Goal: Communication & Community: Answer question/provide support

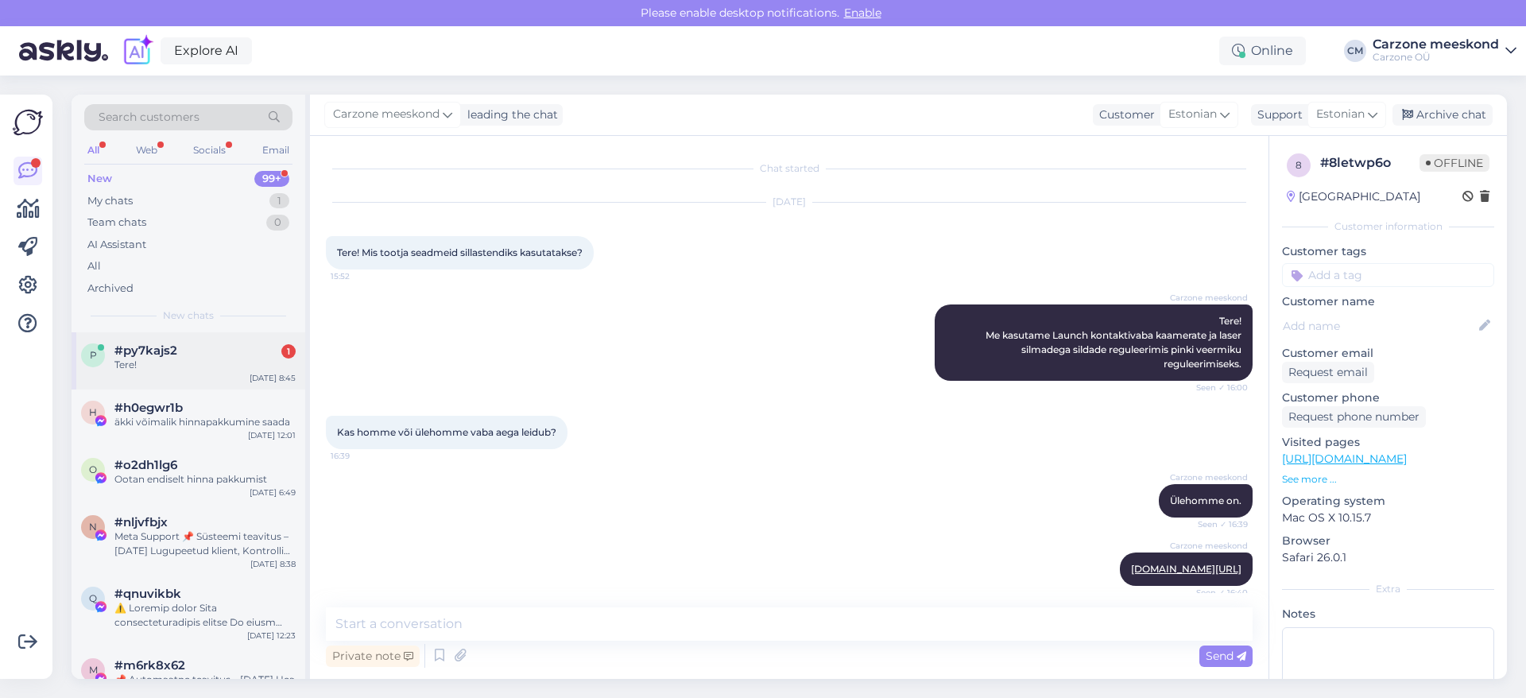
scroll to position [147, 0]
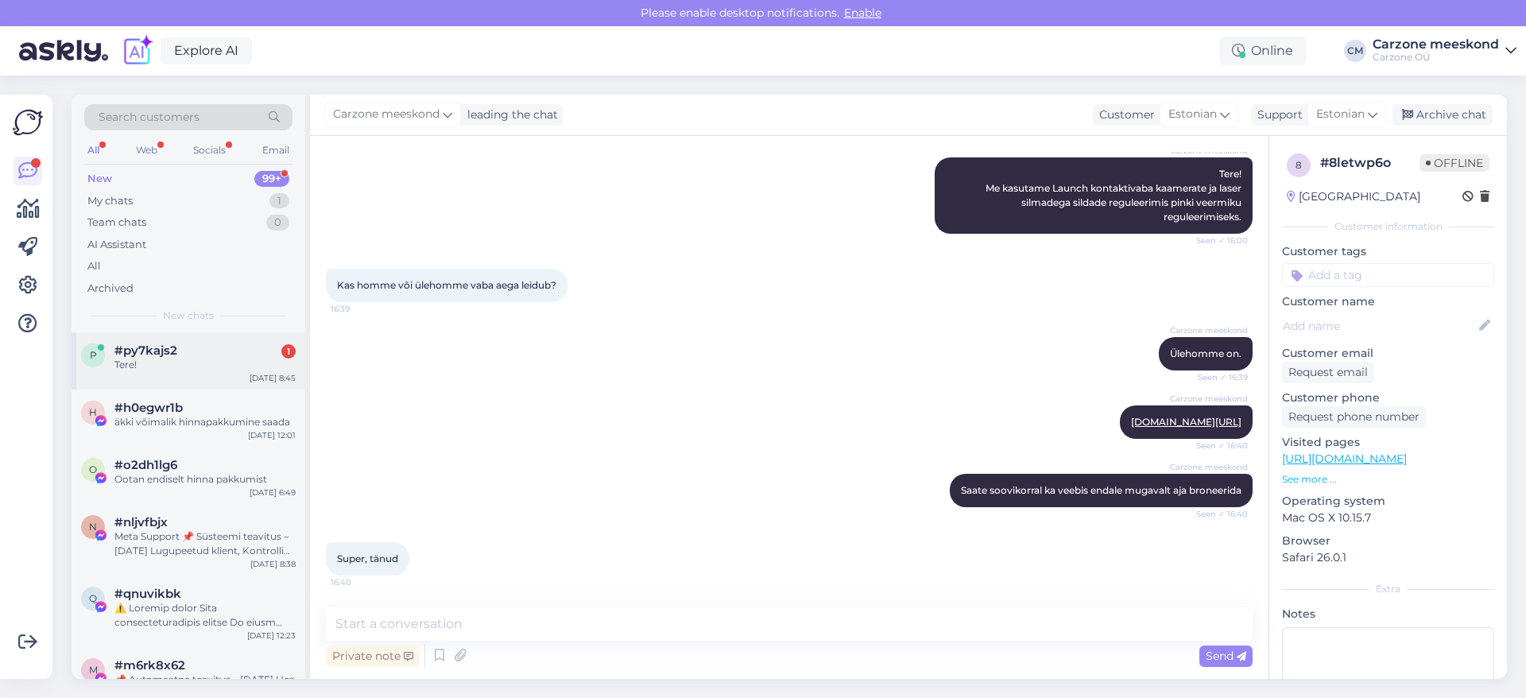
click at [193, 359] on div "Tere!" at bounding box center [204, 365] width 181 height 14
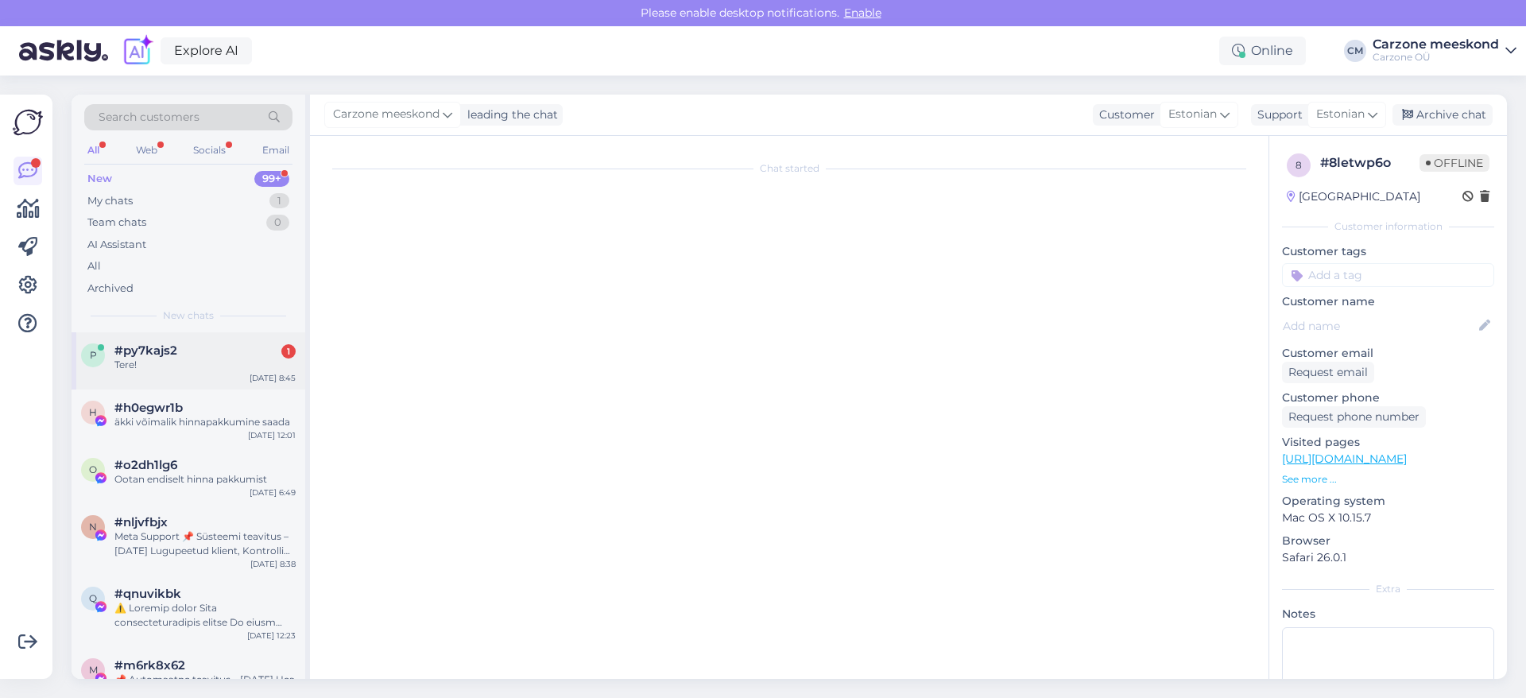
scroll to position [0, 0]
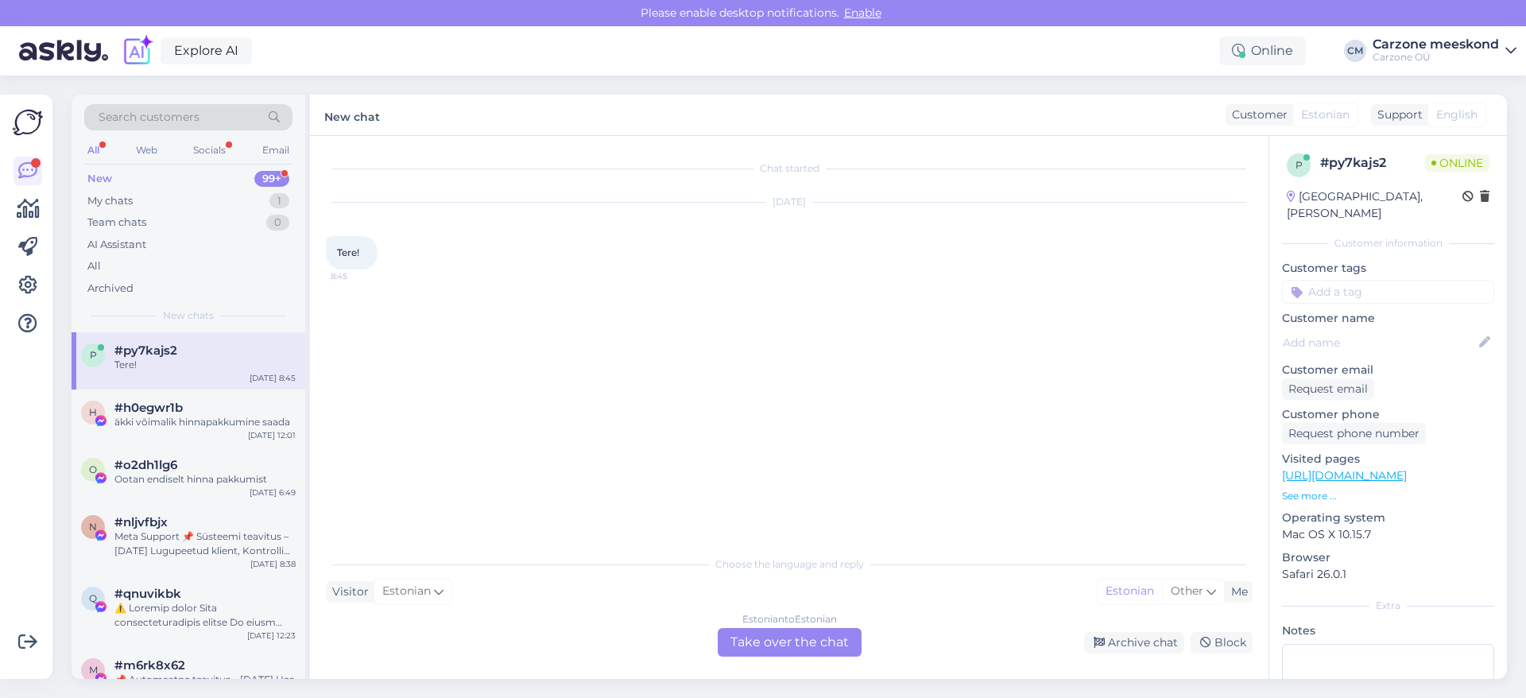
click at [761, 645] on div "Estonian to Estonian Take over the chat" at bounding box center [790, 642] width 144 height 29
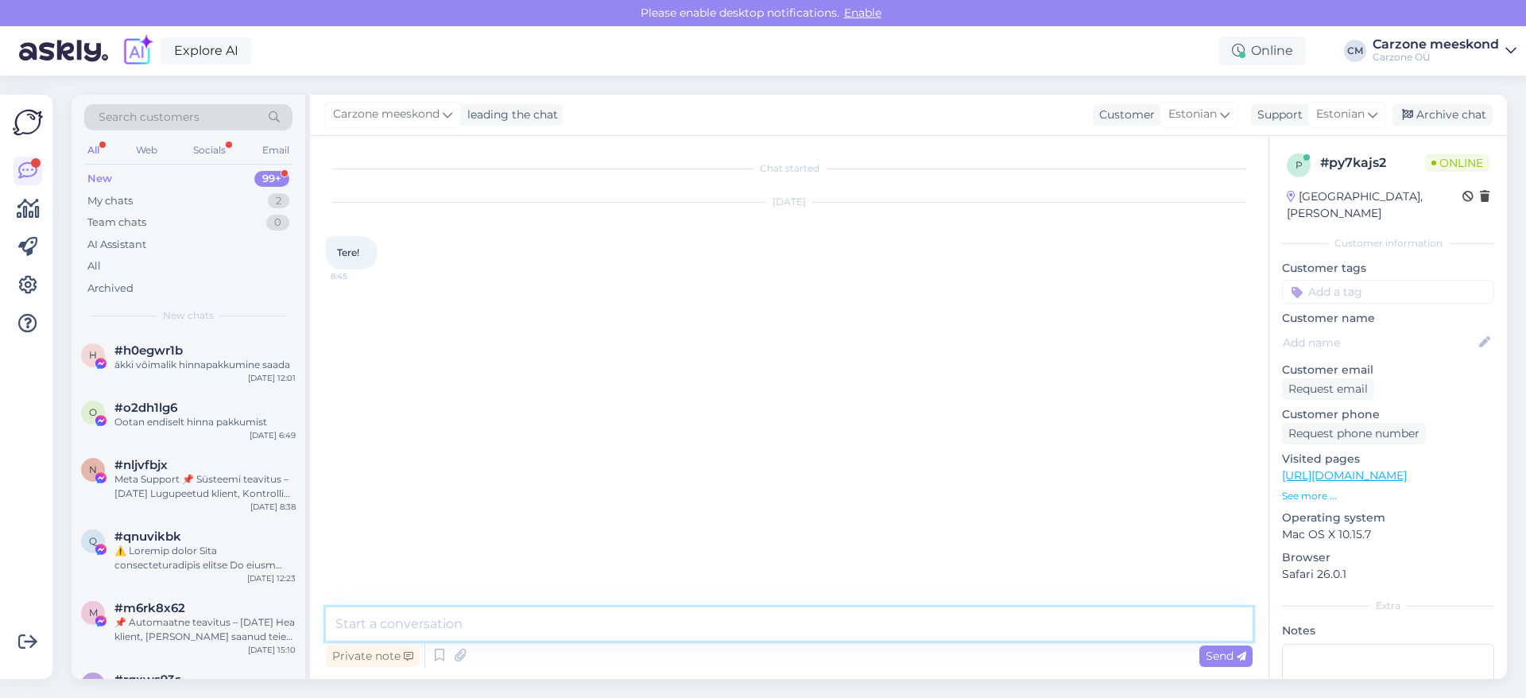
click at [474, 622] on textarea at bounding box center [789, 623] width 927 height 33
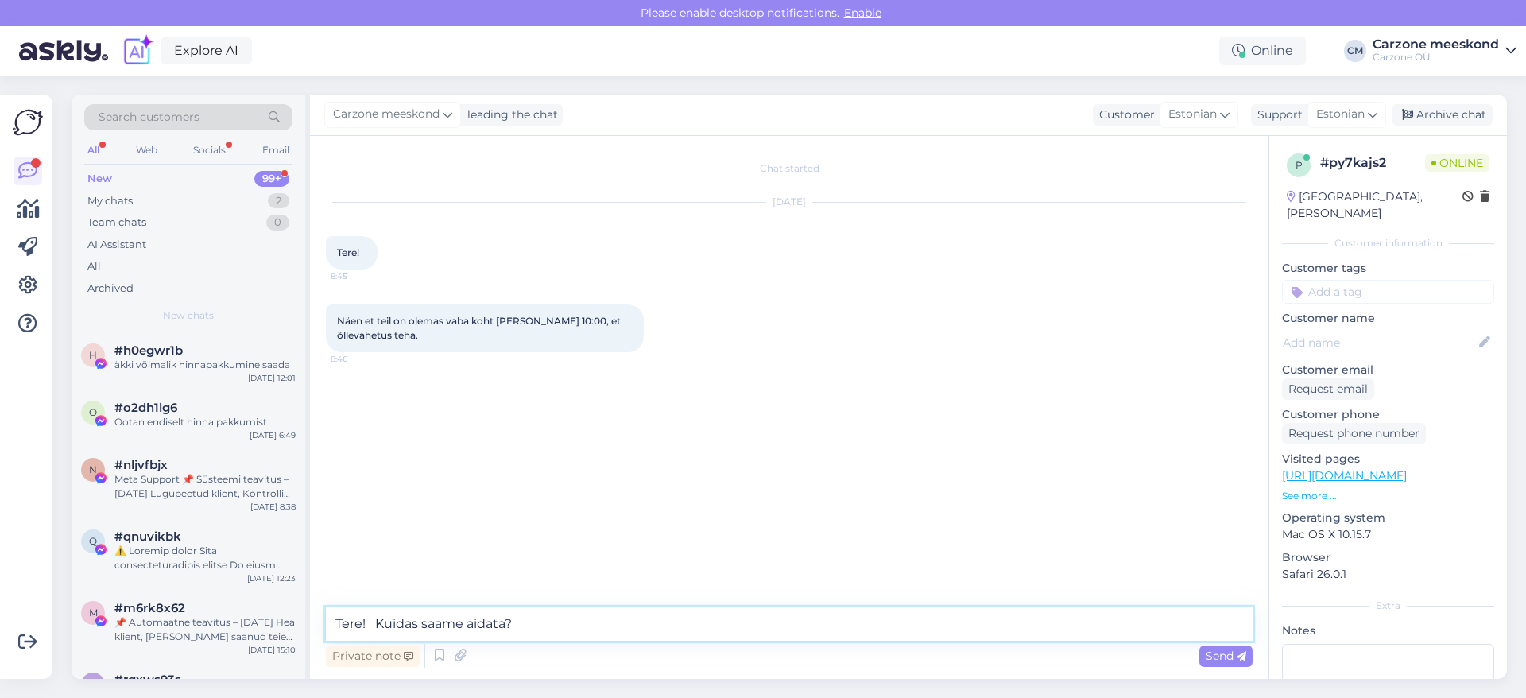
click at [538, 621] on textarea "Tere! Kuidas saame aidata?" at bounding box center [789, 623] width 927 height 33
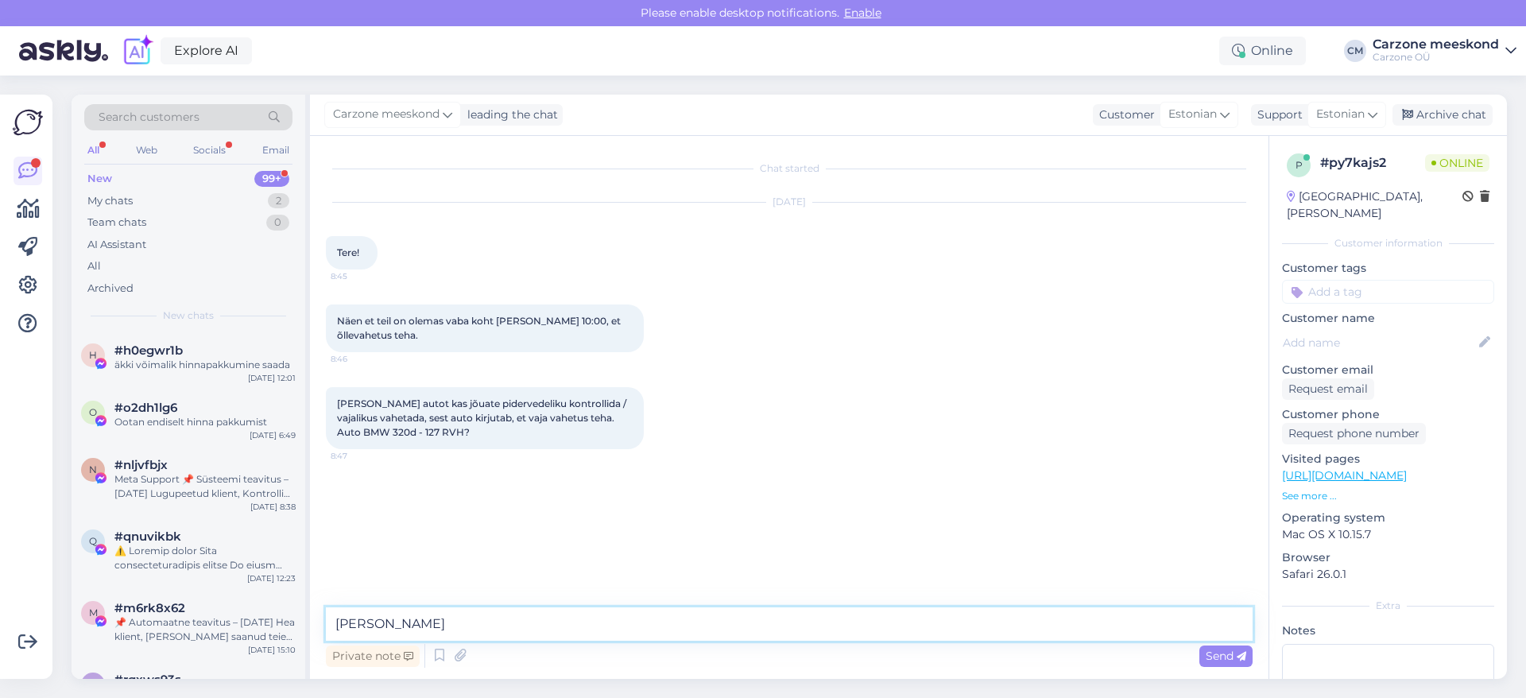
type textarea "J"
type textarea "[PERSON_NAME]"
drag, startPoint x: 370, startPoint y: 432, endPoint x: 409, endPoint y: 431, distance: 39.0
click at [409, 431] on span "[PERSON_NAME] autot kas jõuate pidervedeliku kontrollida / vajalikus vahetada, …" at bounding box center [483, 417] width 292 height 41
copy span "127 RVH"
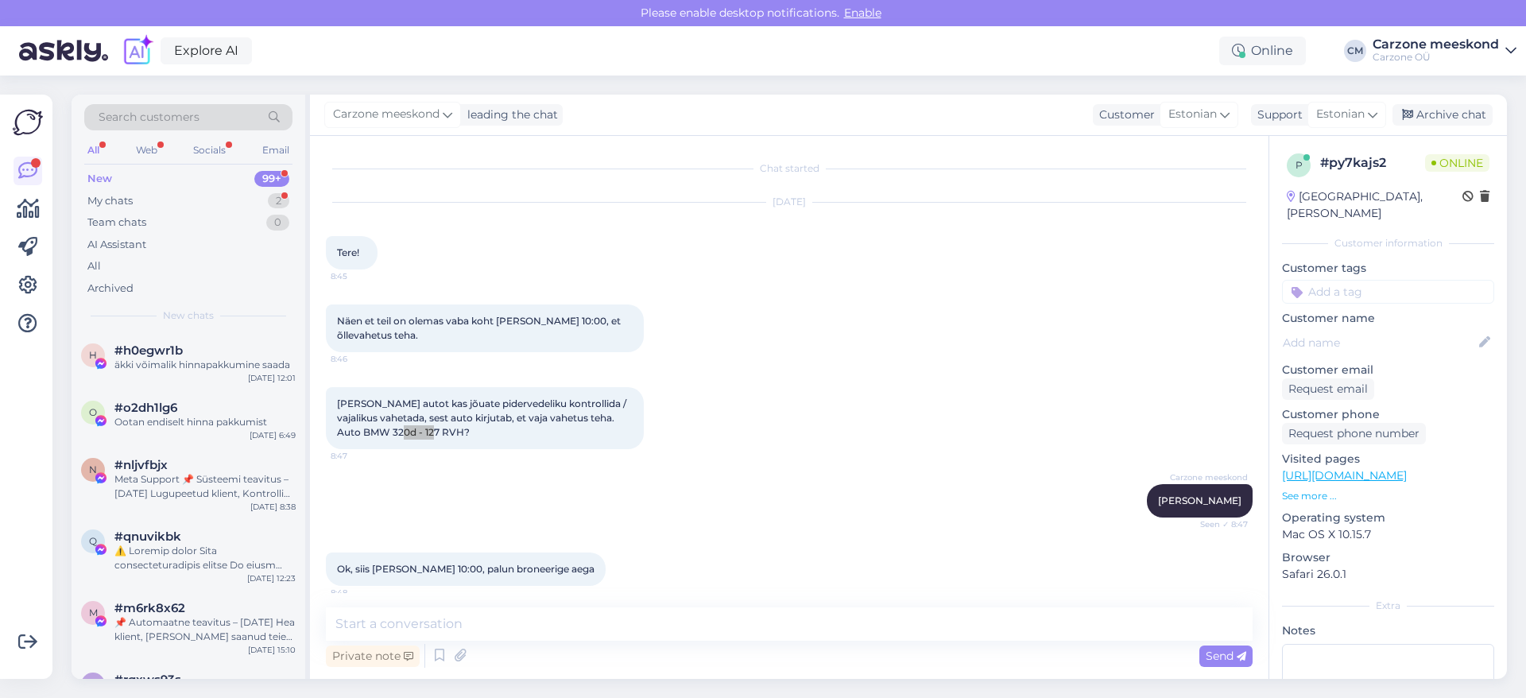
scroll to position [10, 0]
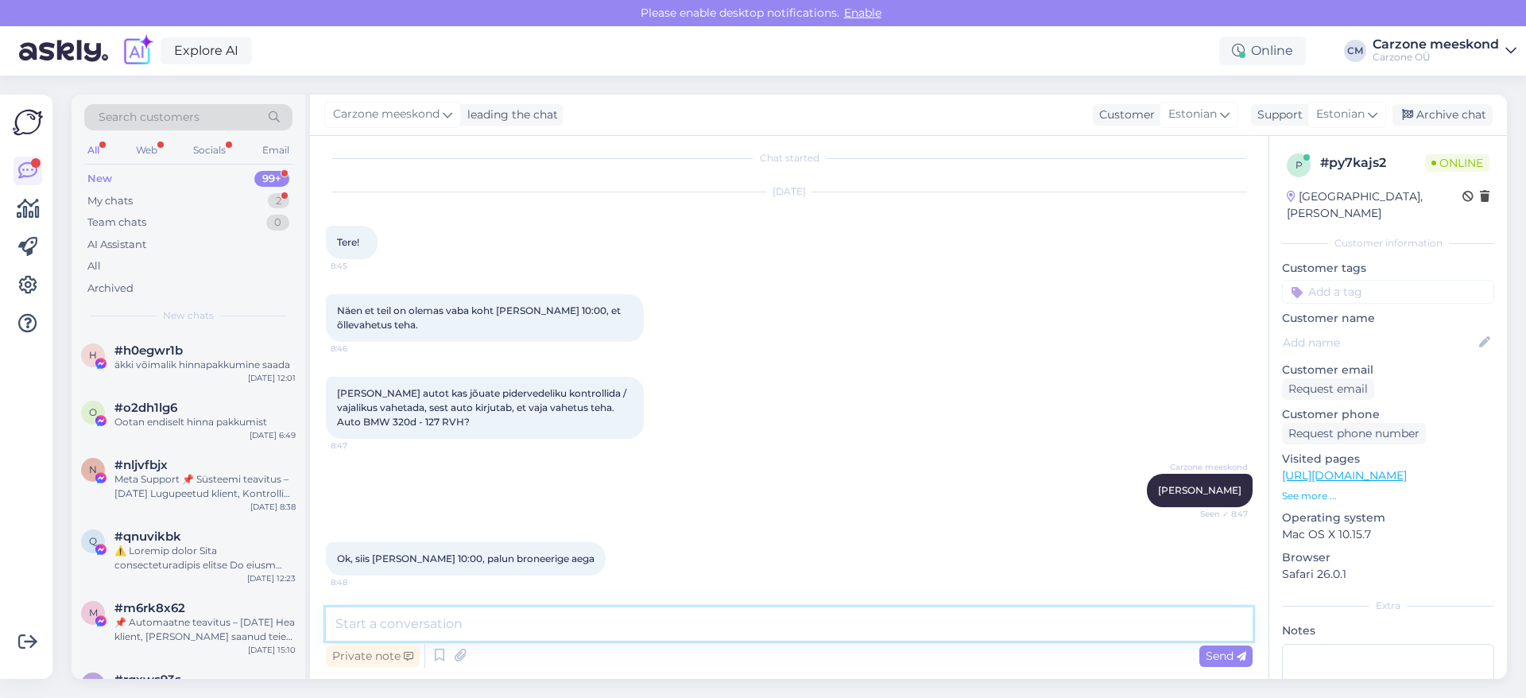
click at [461, 626] on textarea at bounding box center [789, 623] width 927 height 33
type textarea "Ja, ootame"
click at [1208, 666] on div "Send" at bounding box center [1225, 655] width 53 height 21
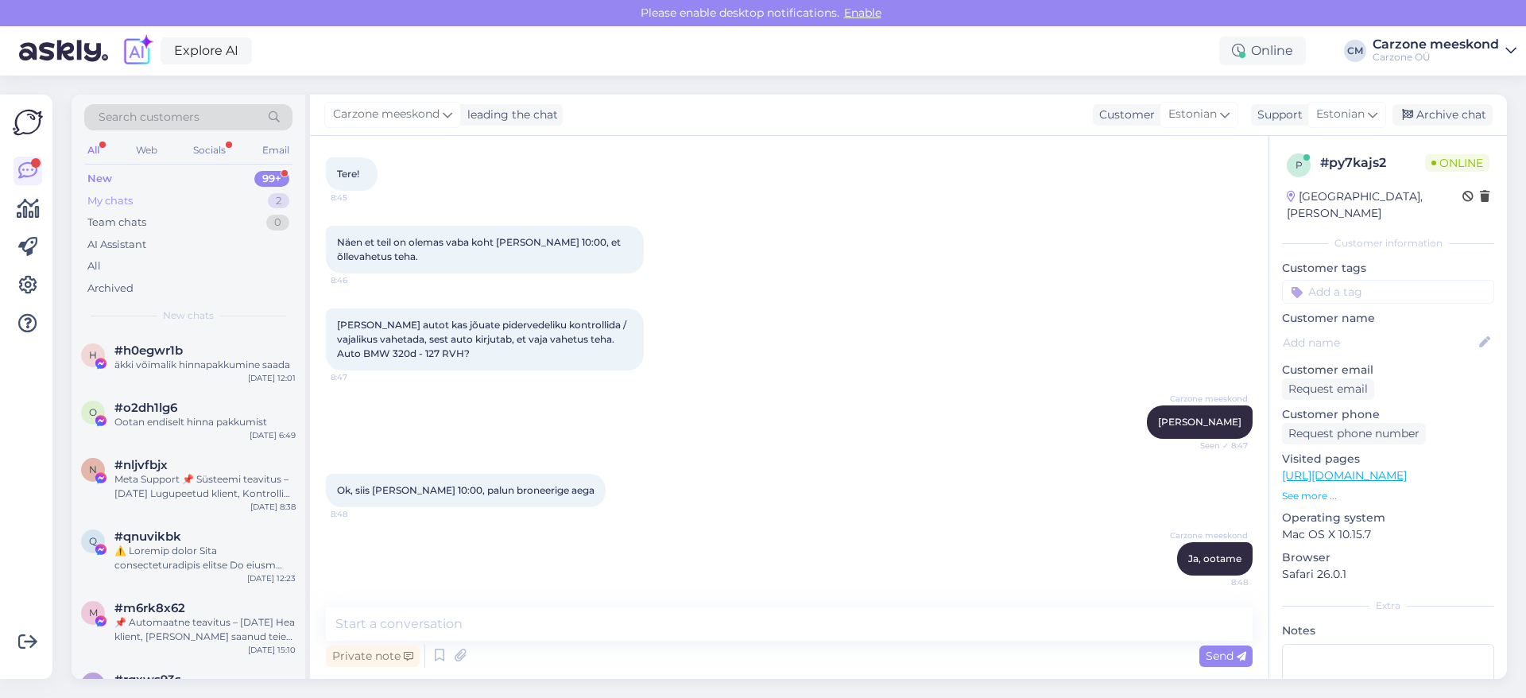
click at [108, 200] on div "My chats" at bounding box center [109, 201] width 45 height 16
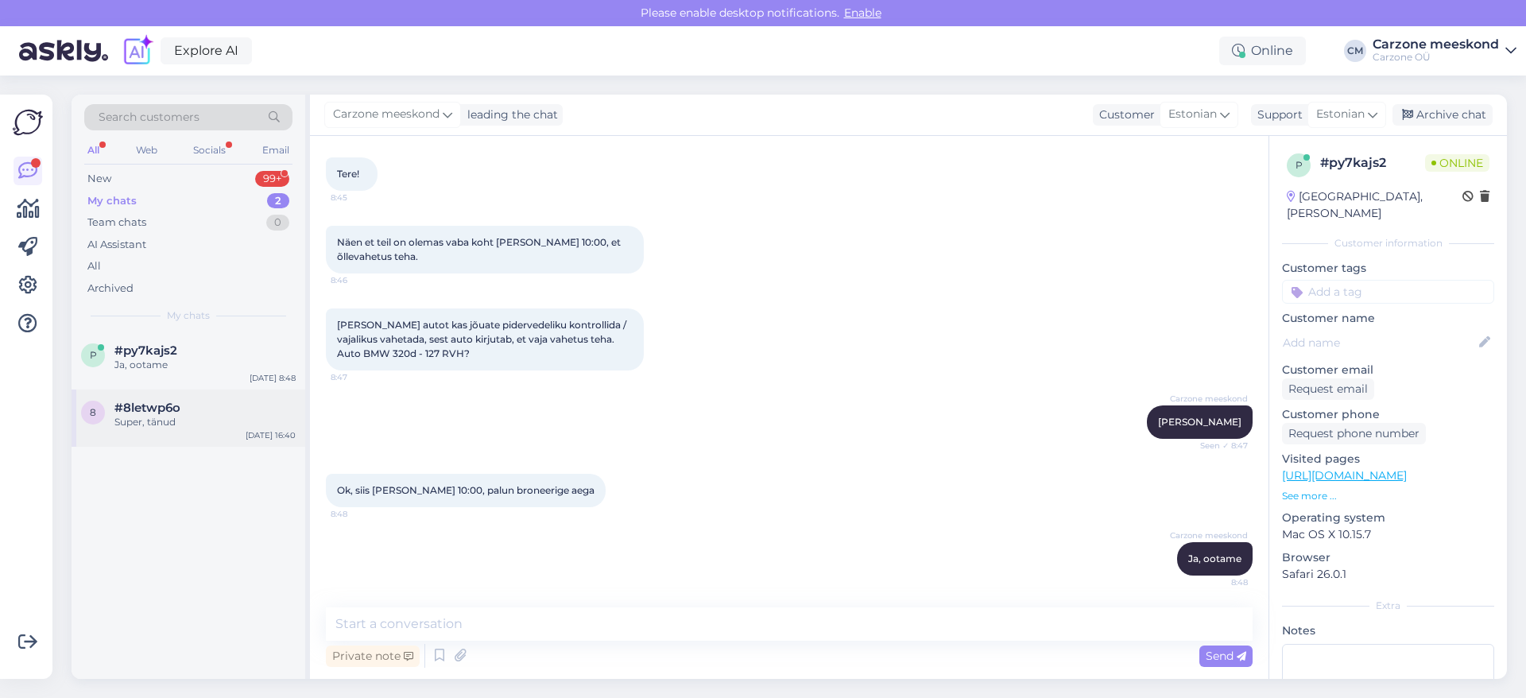
click at [169, 415] on div "Super, tänud" at bounding box center [204, 422] width 181 height 14
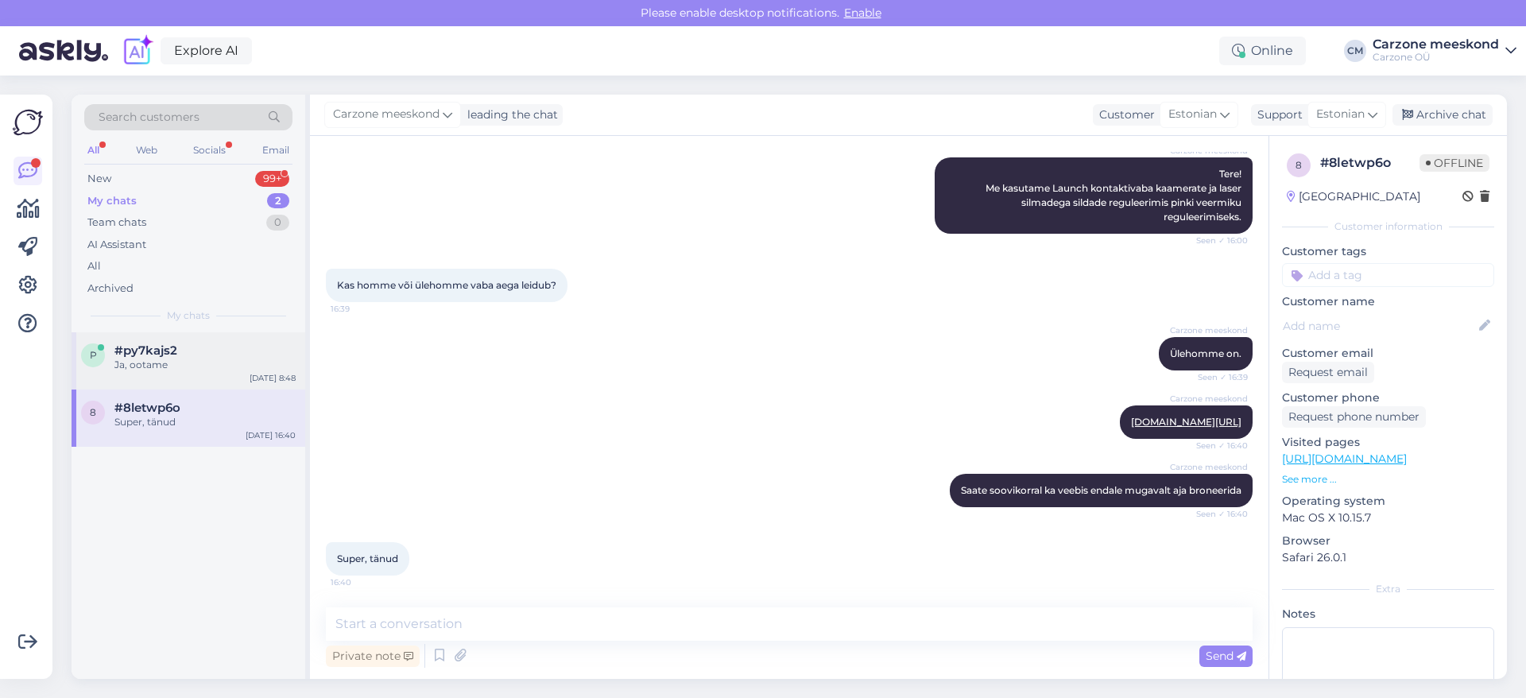
click at [148, 367] on div "Ja, ootame" at bounding box center [204, 365] width 181 height 14
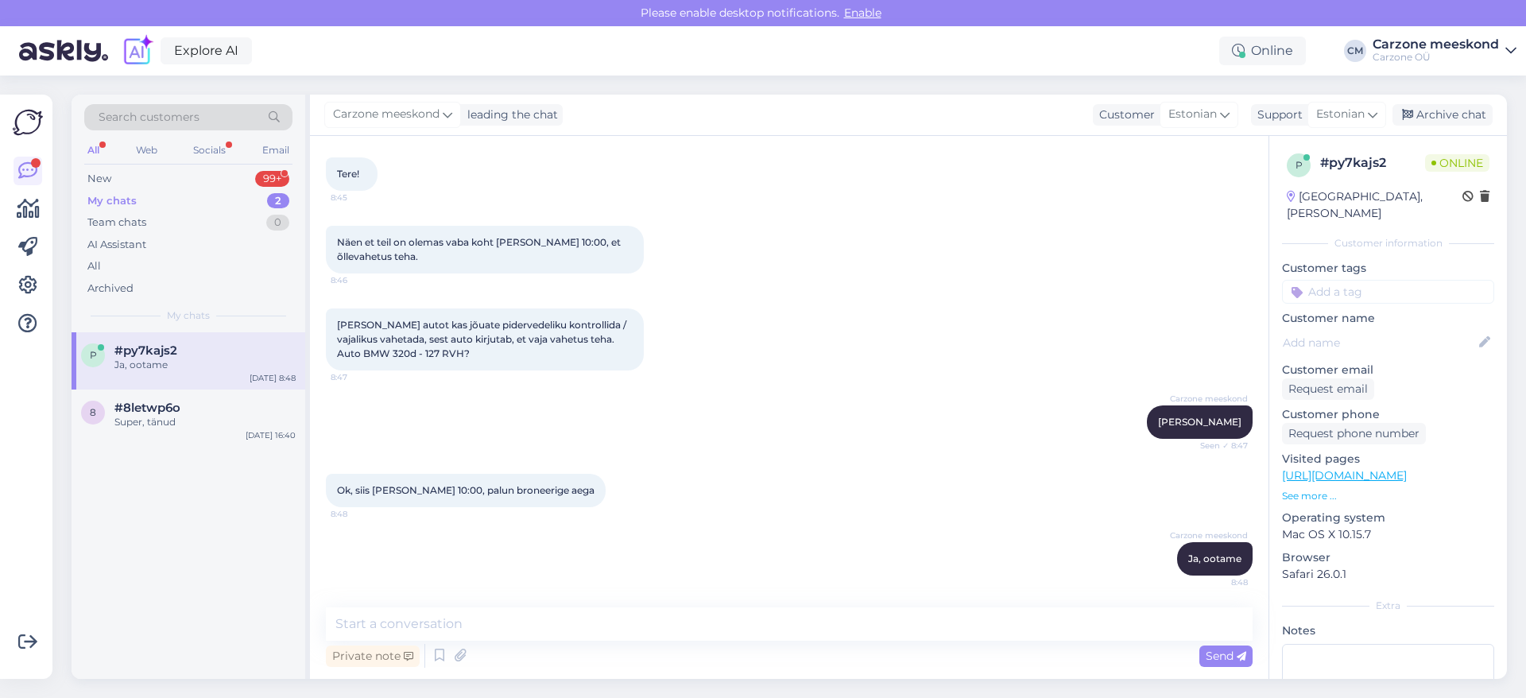
scroll to position [79, 0]
drag, startPoint x: 338, startPoint y: 320, endPoint x: 416, endPoint y: 353, distance: 84.4
click at [416, 353] on div "[PERSON_NAME] autot kas jõuate pidervedeliku kontrollida / vajalikus vahetada, …" at bounding box center [485, 339] width 318 height 62
copy span "[PERSON_NAME] autot kas jõuate pidervedeliku kontrollida / vajalikus vahetada, …"
